Goal: Information Seeking & Learning: Learn about a topic

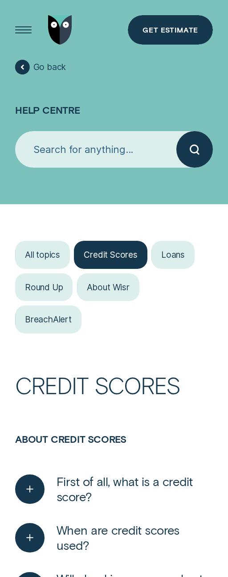
click at [26, 485] on icon "button" at bounding box center [30, 488] width 15 height 13
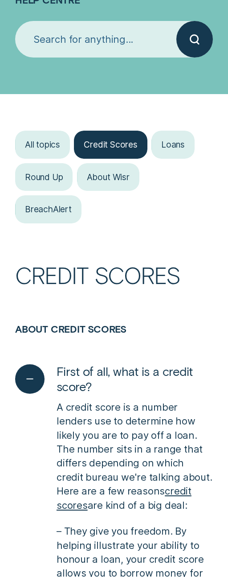
scroll to position [126, 0]
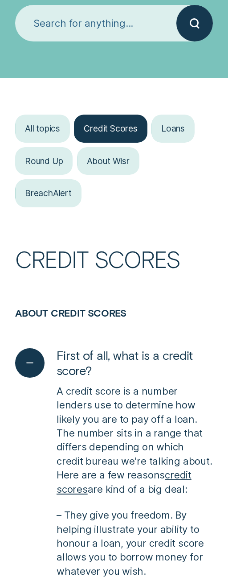
click at [36, 363] on icon "button" at bounding box center [30, 362] width 15 height 13
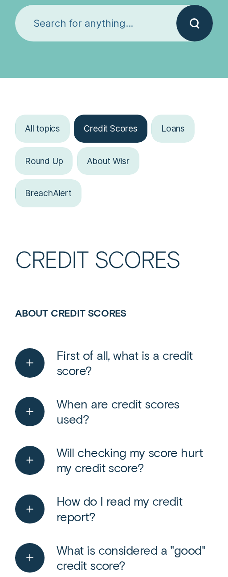
click at [91, 336] on h3 "About credit scores" at bounding box center [114, 323] width 198 height 32
click at [22, 360] on div "button" at bounding box center [29, 362] width 29 height 29
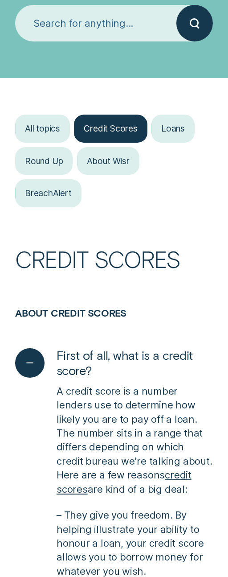
click at [172, 390] on p "A credit score is a number lenders use to determine how likely you are to pay o…" at bounding box center [135, 440] width 156 height 112
click at [149, 267] on h1 "Credit Scores" at bounding box center [114, 277] width 198 height 59
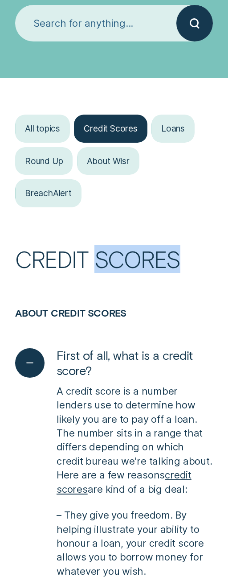
click at [135, 289] on h1 "Credit Scores" at bounding box center [114, 277] width 198 height 59
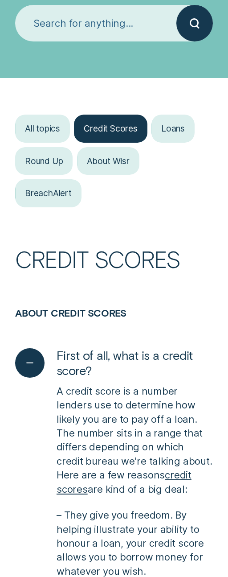
click at [46, 354] on div "button" at bounding box center [35, 362] width 41 height 29
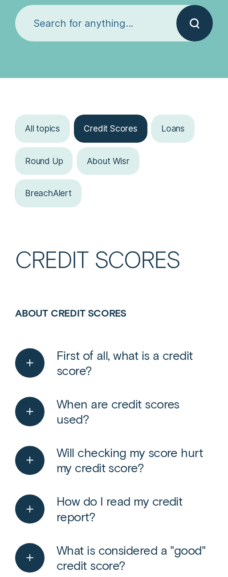
click at [116, 359] on span "First of all, what is a credit score?" at bounding box center [135, 363] width 156 height 30
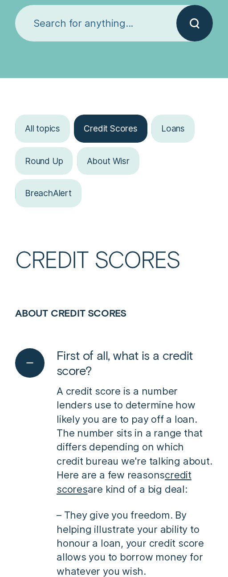
click at [116, 359] on span "First of all, what is a credit score?" at bounding box center [135, 363] width 156 height 30
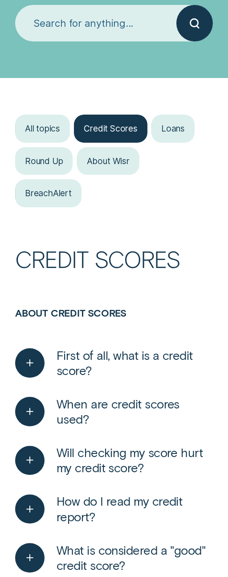
click at [131, 364] on span "First of all, what is a credit score?" at bounding box center [135, 363] width 156 height 30
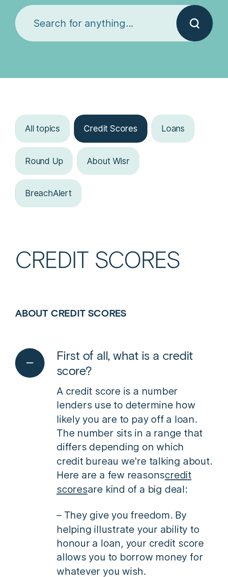
click at [131, 364] on span "First of all, what is a credit score?" at bounding box center [135, 363] width 156 height 30
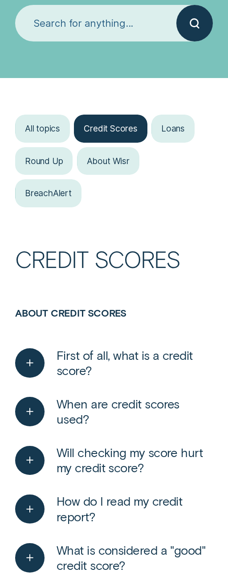
click at [39, 359] on div "button" at bounding box center [29, 362] width 29 height 29
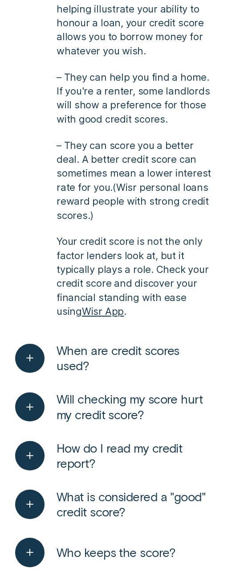
scroll to position [647, 0]
click at [26, 363] on icon "button" at bounding box center [30, 357] width 15 height 13
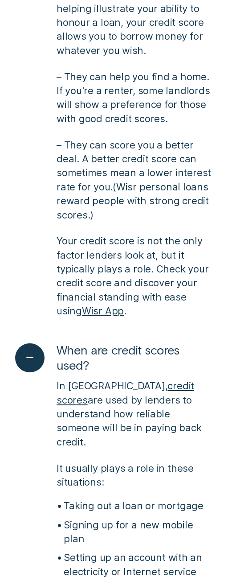
click at [43, 360] on div "button" at bounding box center [29, 357] width 29 height 29
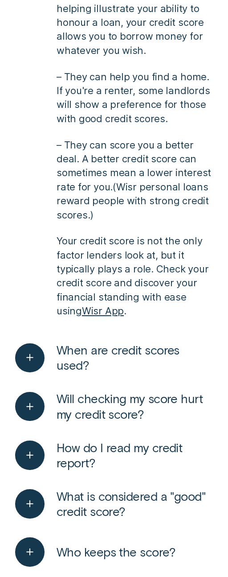
click at [43, 360] on div "button" at bounding box center [29, 357] width 29 height 29
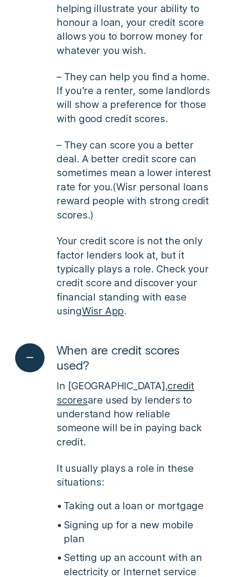
click at [43, 360] on div "button" at bounding box center [29, 357] width 29 height 29
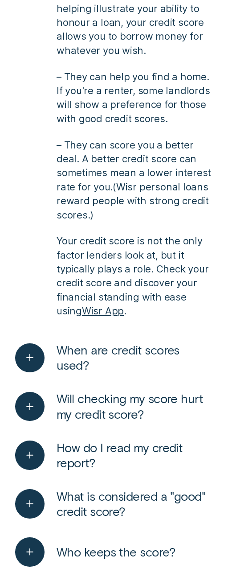
click at [43, 360] on div "button" at bounding box center [29, 357] width 29 height 29
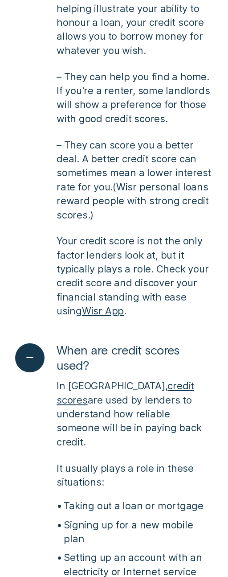
click at [43, 360] on div "button" at bounding box center [29, 357] width 29 height 29
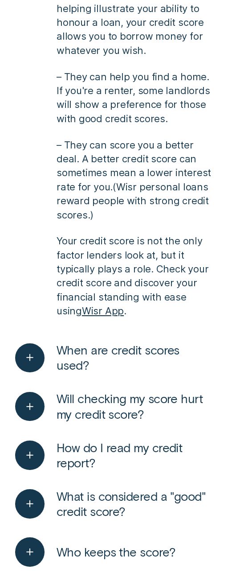
click at [123, 67] on div "A credit score is a number lenders use to determine how likely you are to pay o…" at bounding box center [114, 90] width 198 height 467
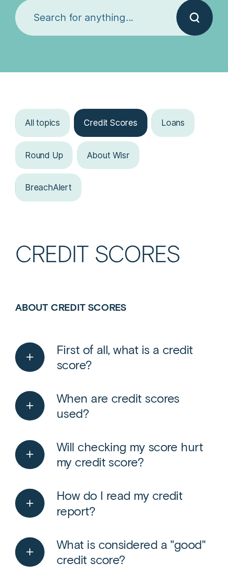
scroll to position [132, 0]
